Goal: Task Accomplishment & Management: Use online tool/utility

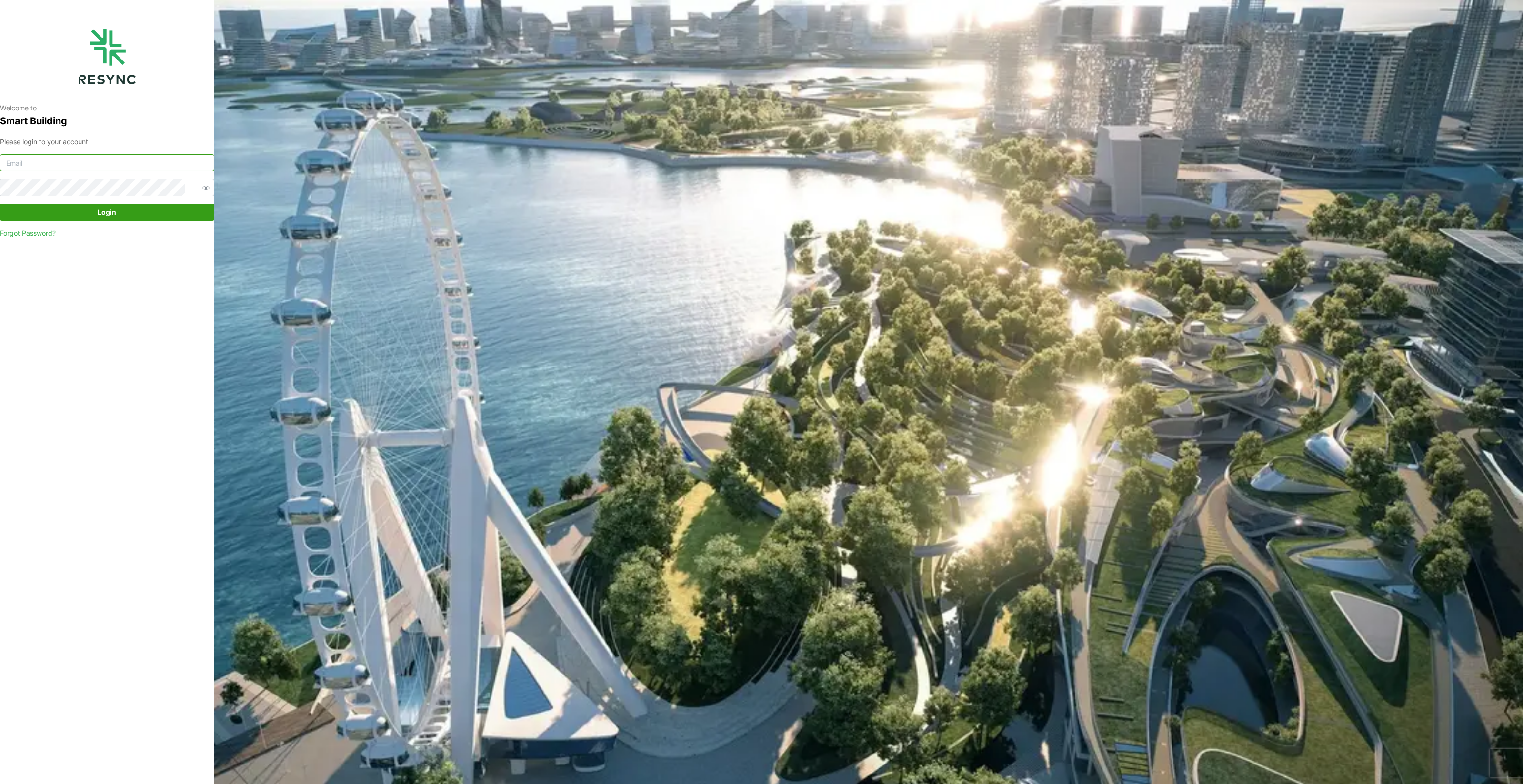
type input "[PERSON_NAME][EMAIL_ADDRESS][DOMAIN_NAME]"
drag, startPoint x: 1254, startPoint y: 109, endPoint x: 1207, endPoint y: 109, distance: 47.0
click at [1254, 109] on div "Welcome to Smart Building Please login to your account [PERSON_NAME][EMAIL_ADDR…" at bounding box center [762, 392] width 1523 height 784
click at [121, 212] on span "Login" at bounding box center [107, 212] width 197 height 16
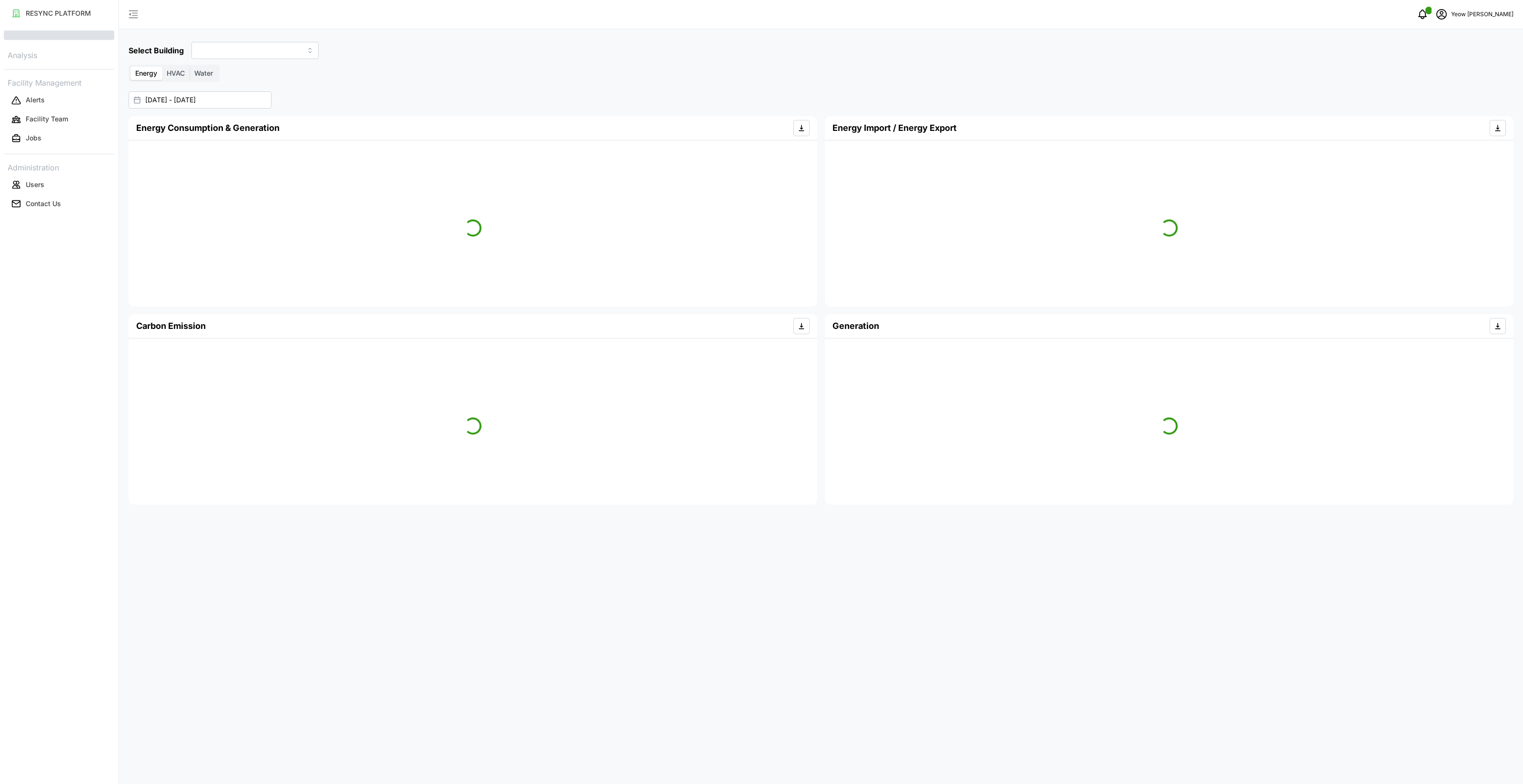
type input "SDC-1"
click at [36, 74] on p "Building" at bounding box center [39, 75] width 26 height 10
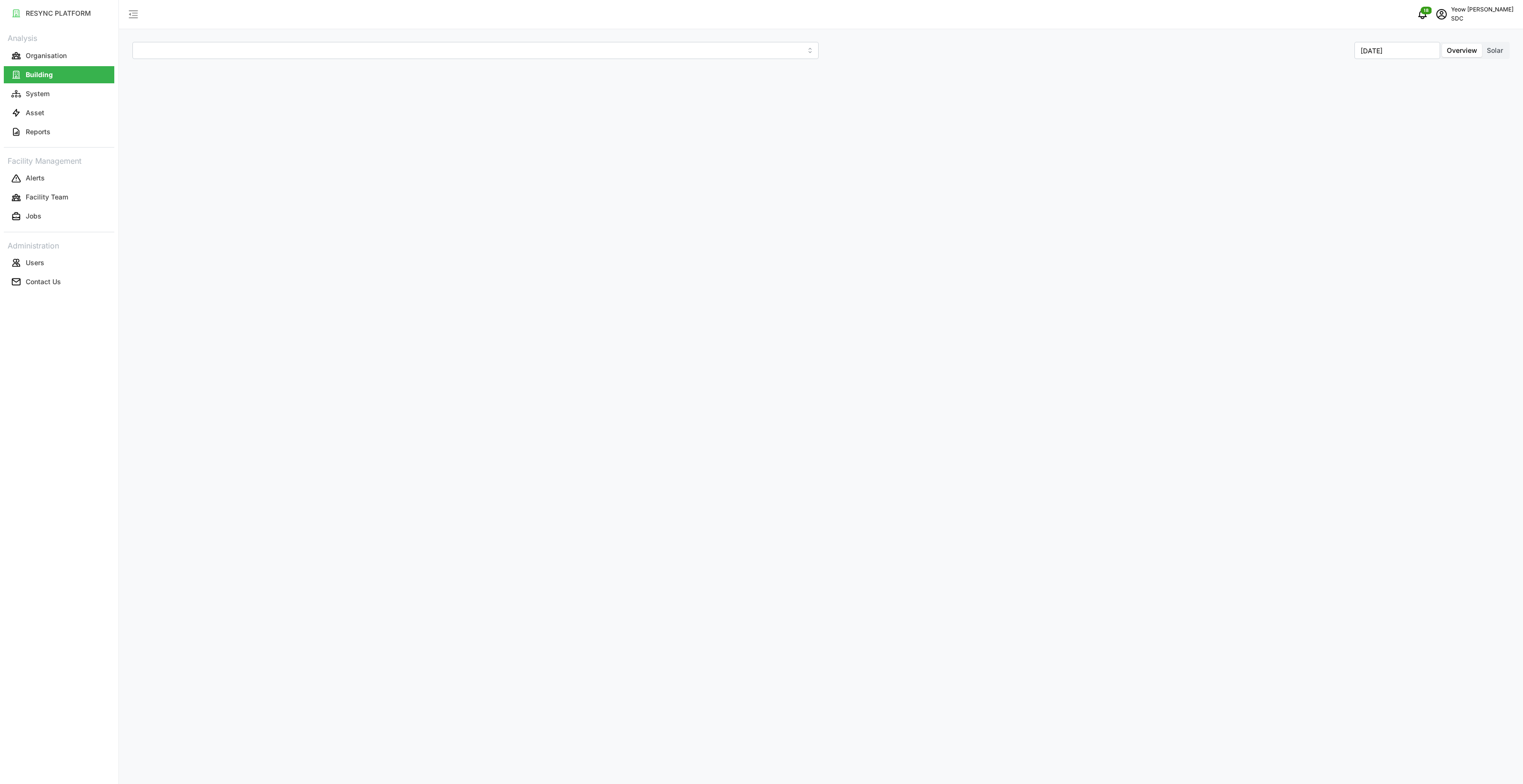
type input "SDC-1"
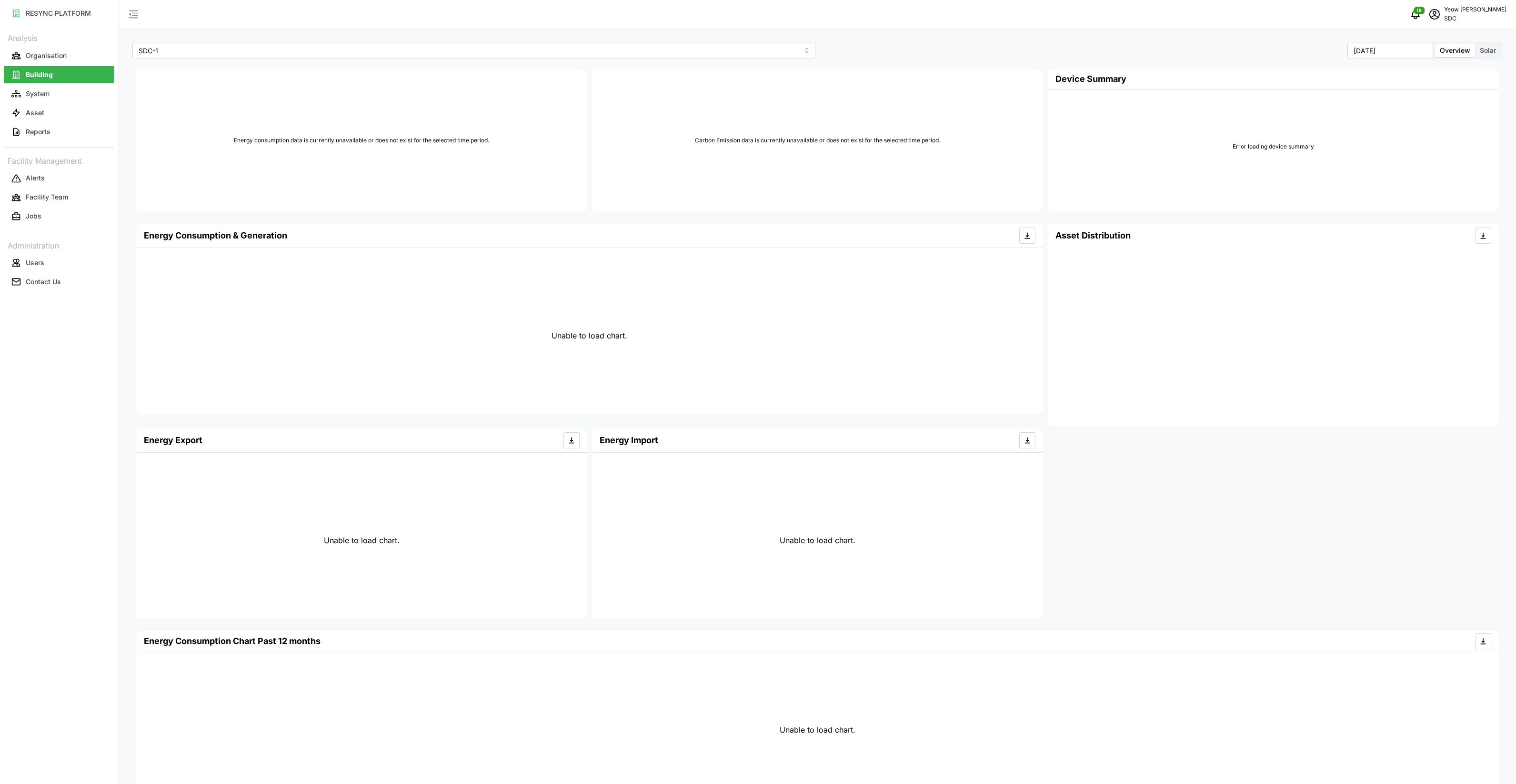
click at [1485, 50] on span "Solar" at bounding box center [1488, 50] width 16 height 8
click at [1475, 44] on input "Solar" at bounding box center [1475, 44] width 0 height 0
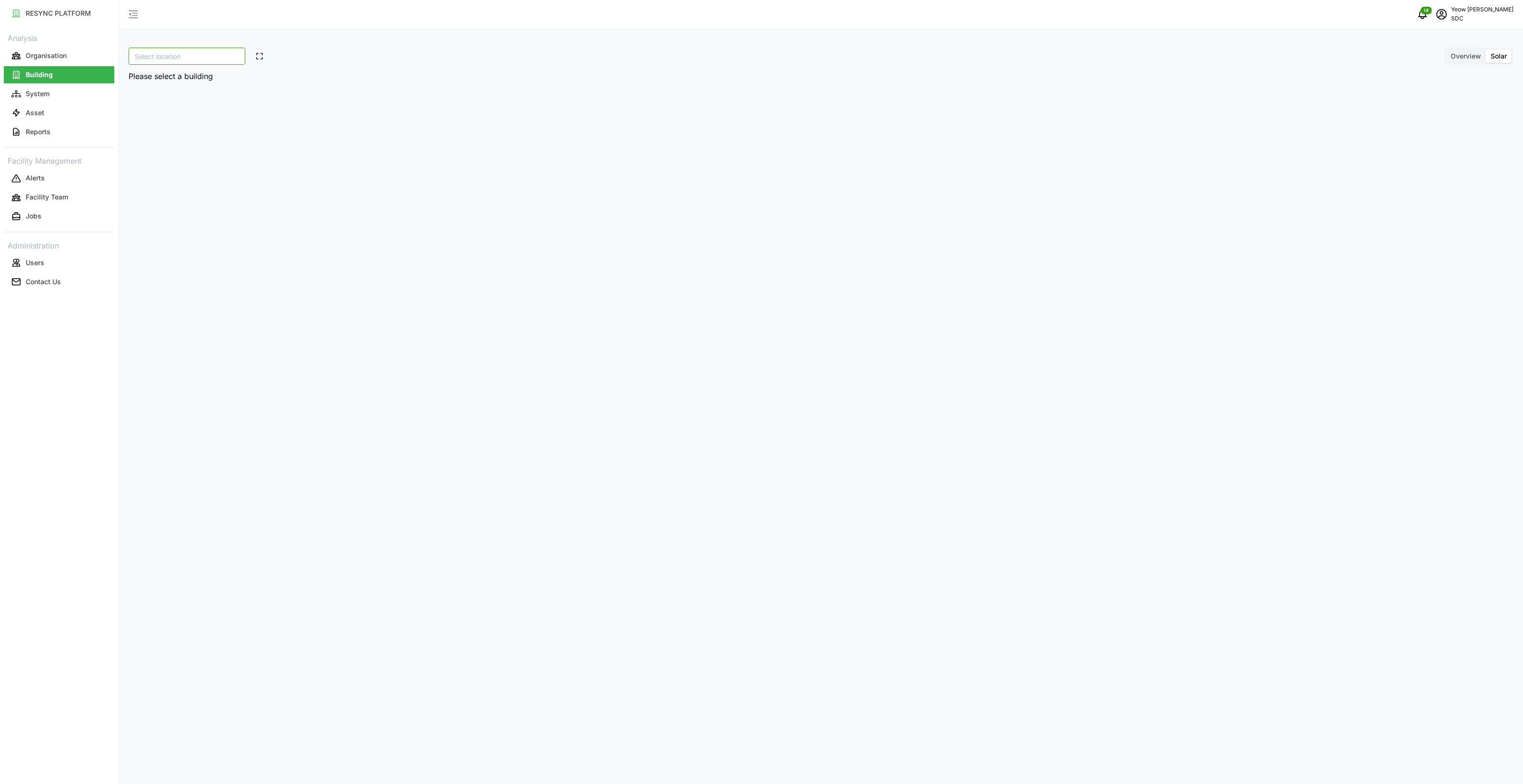
click at [174, 55] on input at bounding box center [187, 56] width 117 height 17
click at [209, 58] on input at bounding box center [187, 56] width 117 height 17
click at [192, 80] on div at bounding box center [224, 74] width 190 height 15
click at [171, 58] on input at bounding box center [187, 56] width 117 height 17
click at [184, 80] on div at bounding box center [224, 74] width 190 height 15
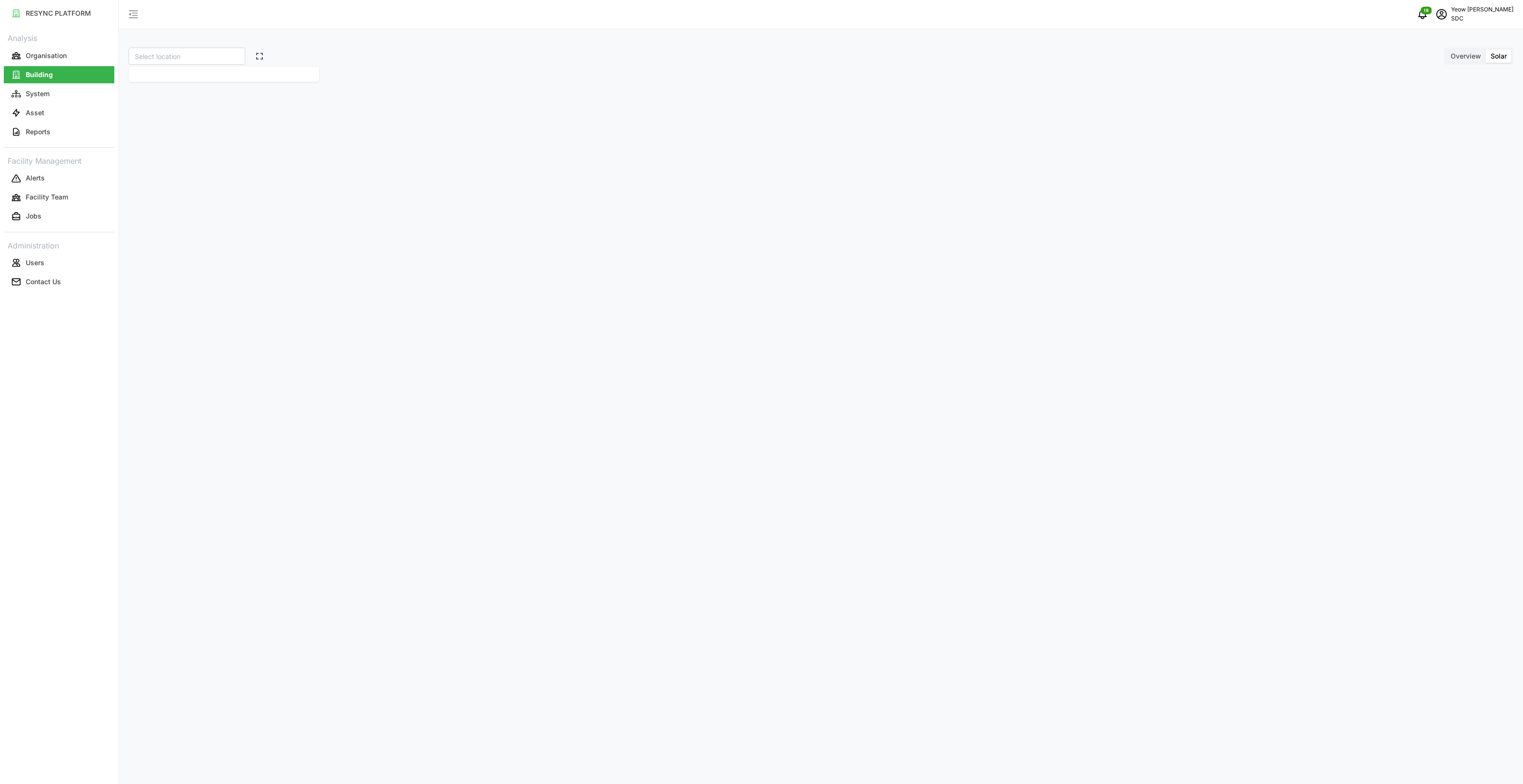
click at [184, 80] on div at bounding box center [224, 74] width 190 height 15
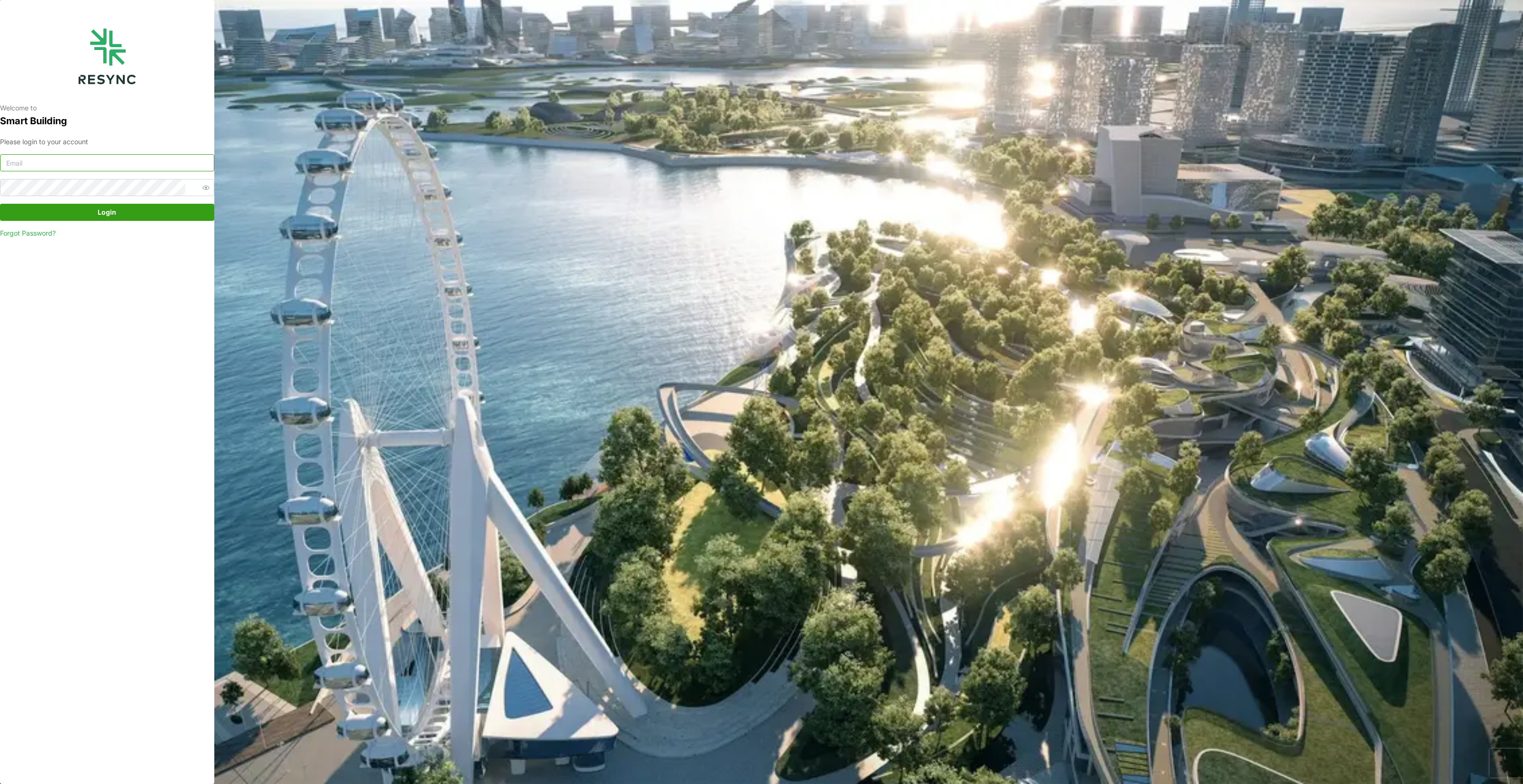
type input "audrey_yeow@defencecollectivesg.com"
click at [125, 216] on span "Login" at bounding box center [107, 212] width 197 height 16
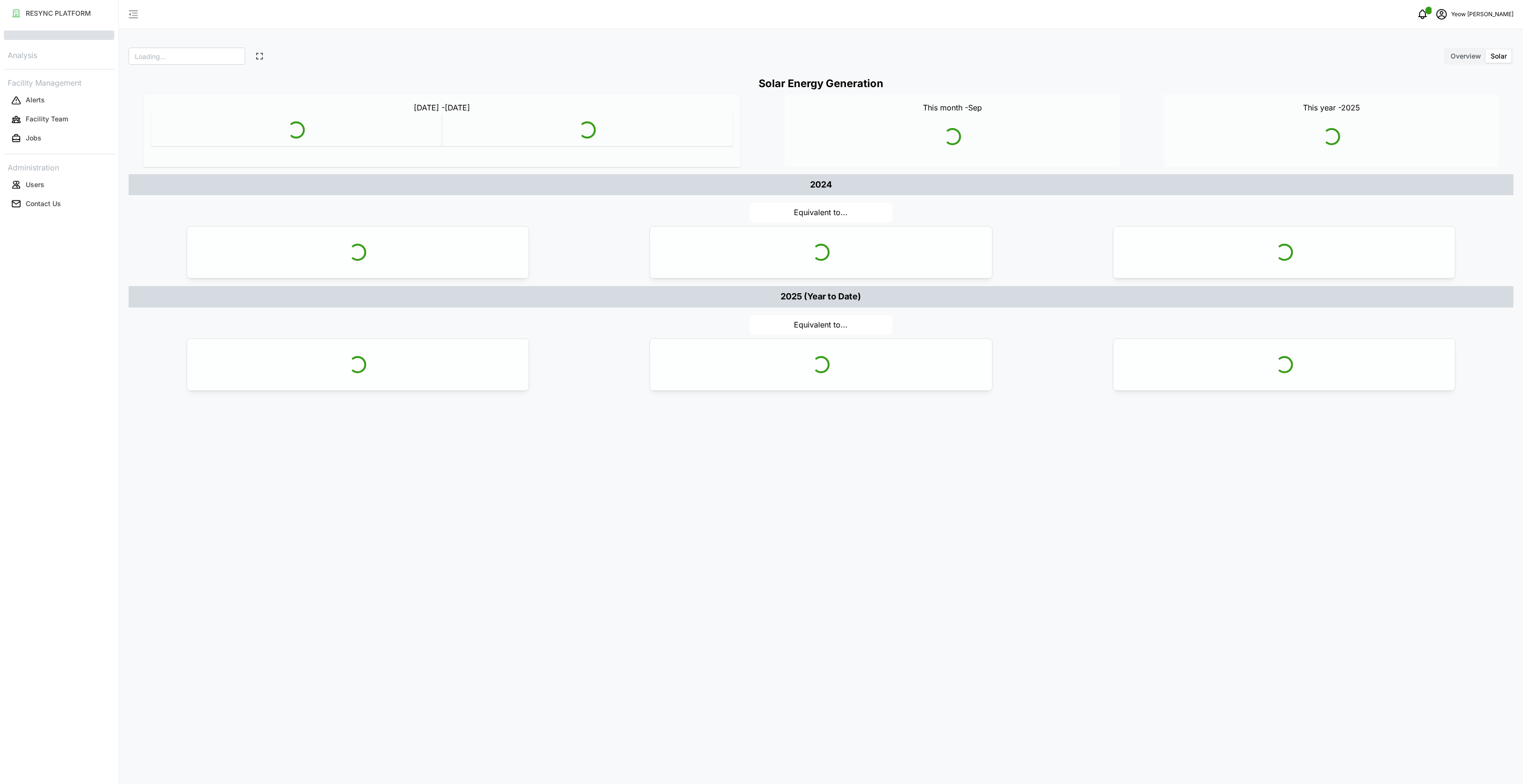
type input "SDC"
